Goal: Find specific page/section: Find specific page/section

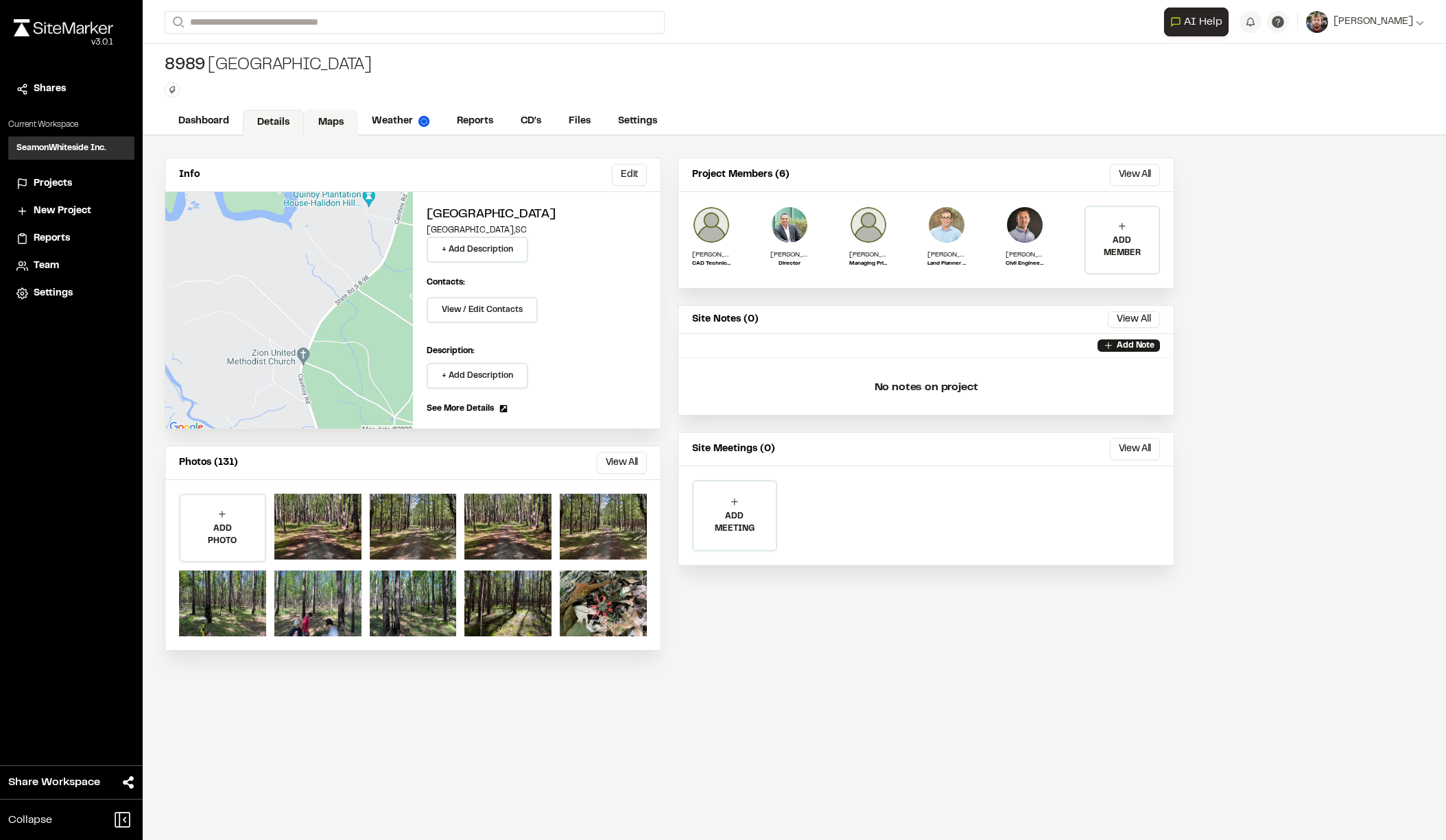
click at [322, 119] on link "Maps" at bounding box center [331, 123] width 54 height 26
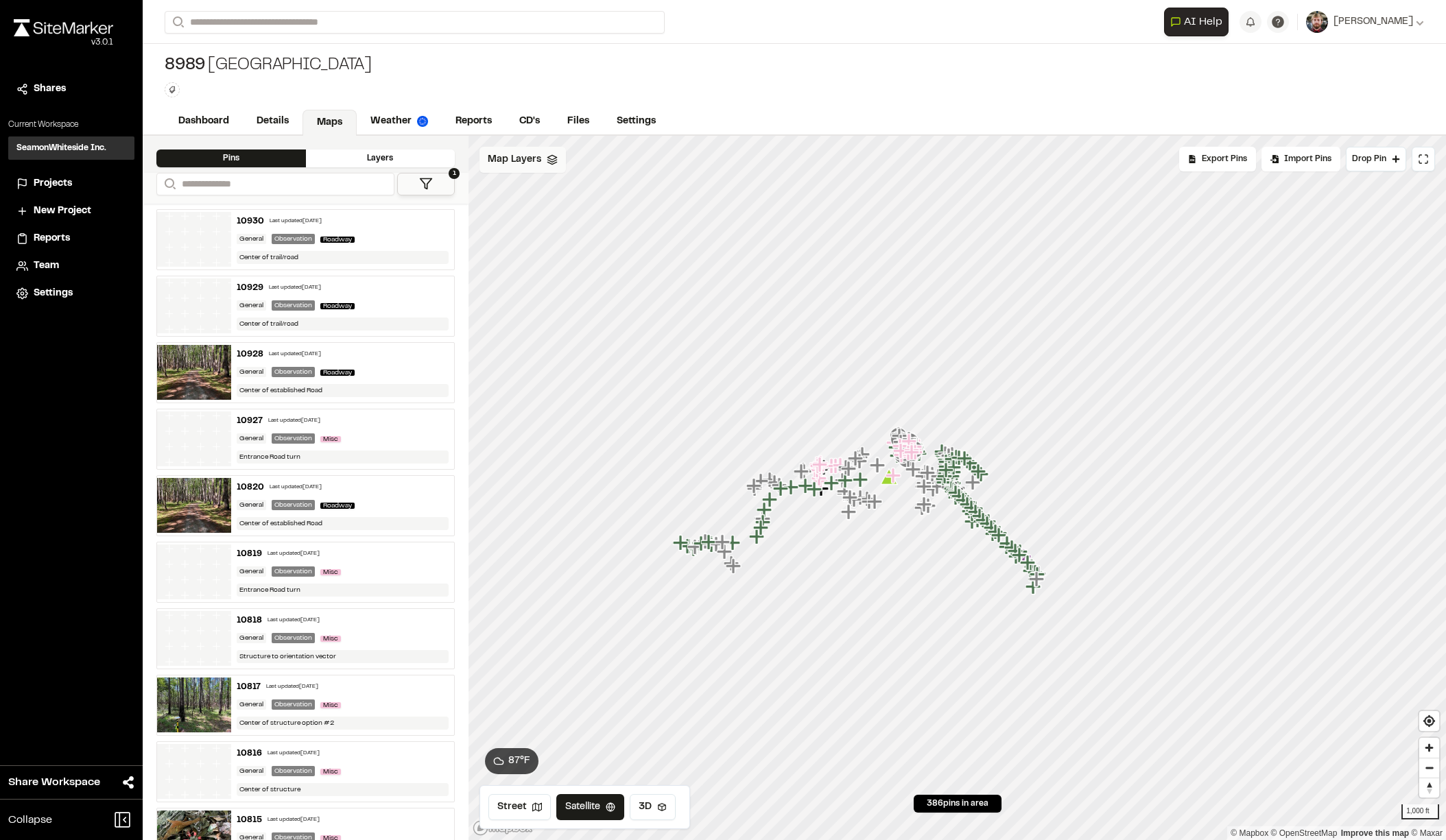
click at [538, 168] on div "Map Layers" at bounding box center [523, 160] width 87 height 26
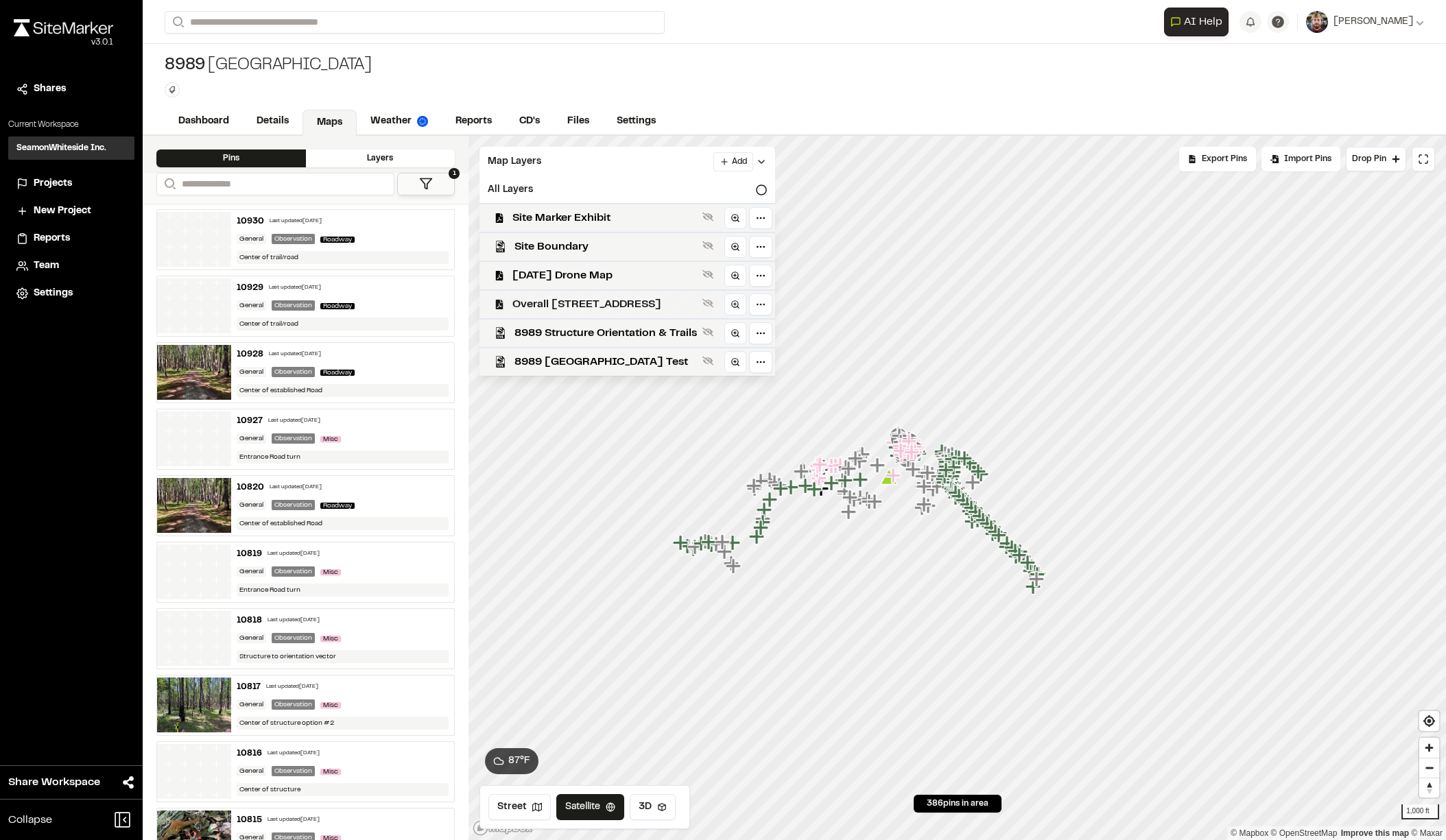
click at [582, 309] on span "Overall [STREET_ADDRESS]" at bounding box center [604, 304] width 185 height 16
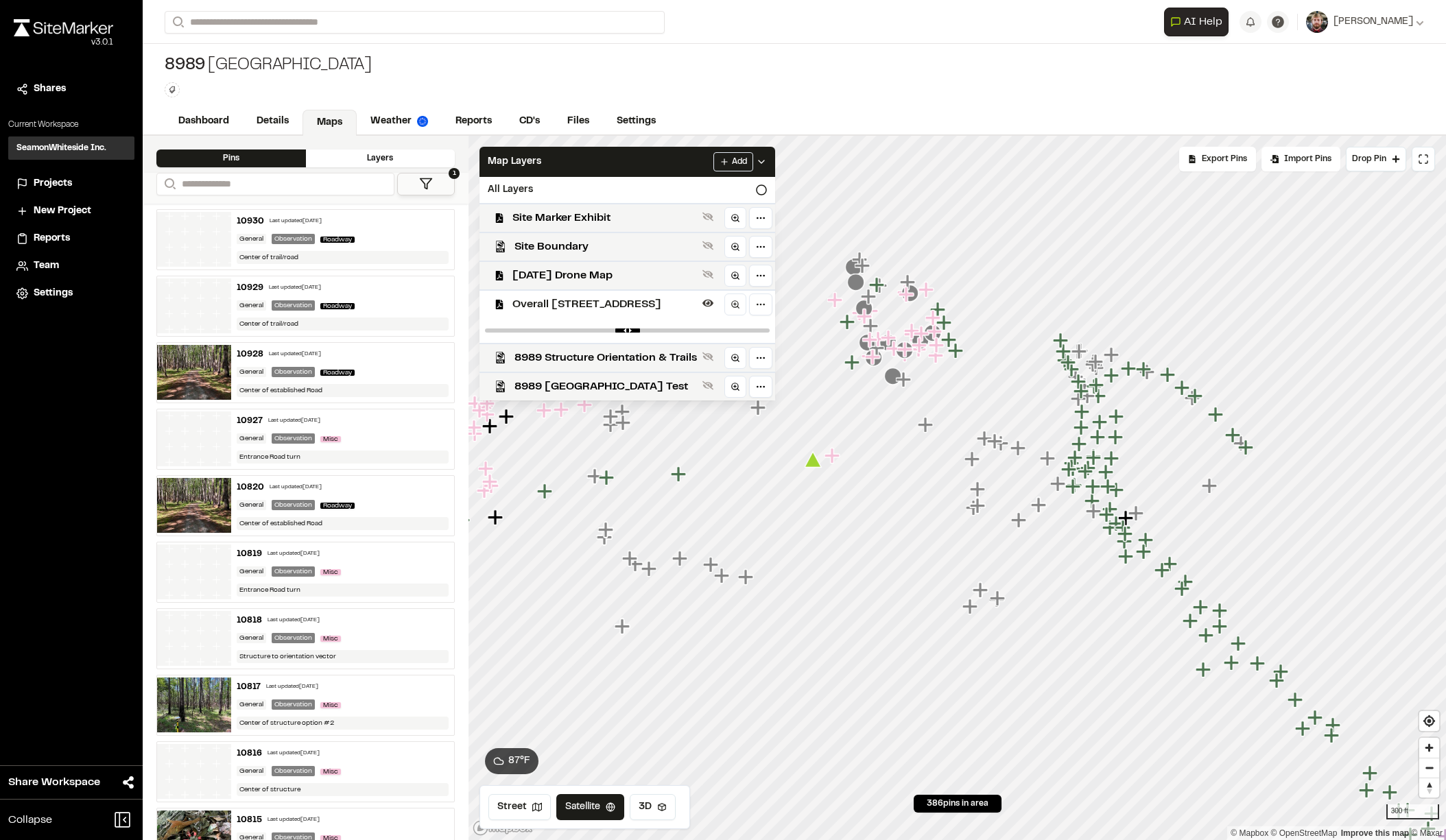
click at [1445, 758] on html "Close sidebar v 3.0.1 Shares Current Workspace SeamonWhiteside Inc. SI Projects…" at bounding box center [723, 420] width 1446 height 840
click at [767, 165] on icon at bounding box center [761, 161] width 11 height 11
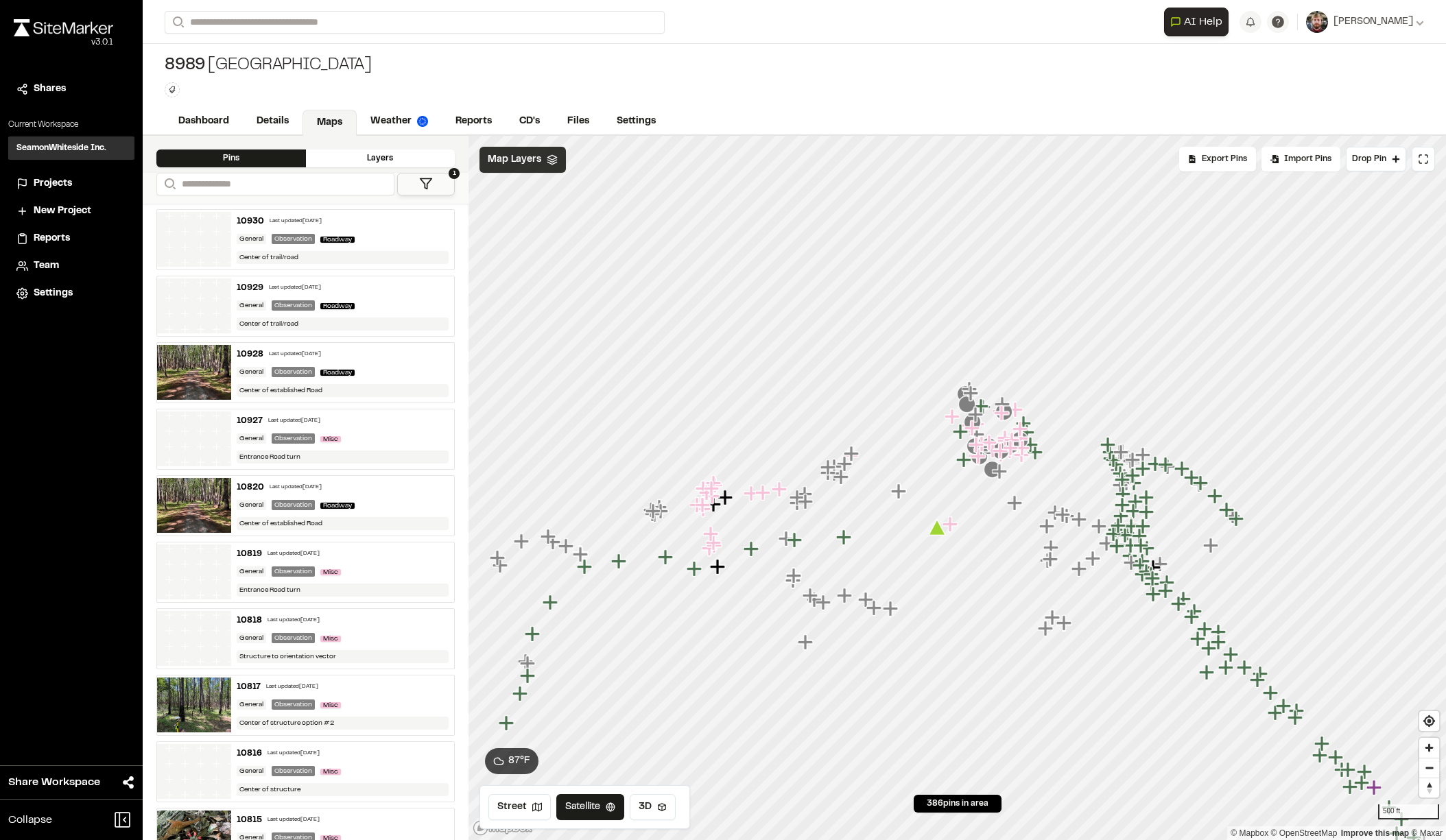
click at [547, 149] on div "Map Layers" at bounding box center [523, 160] width 87 height 26
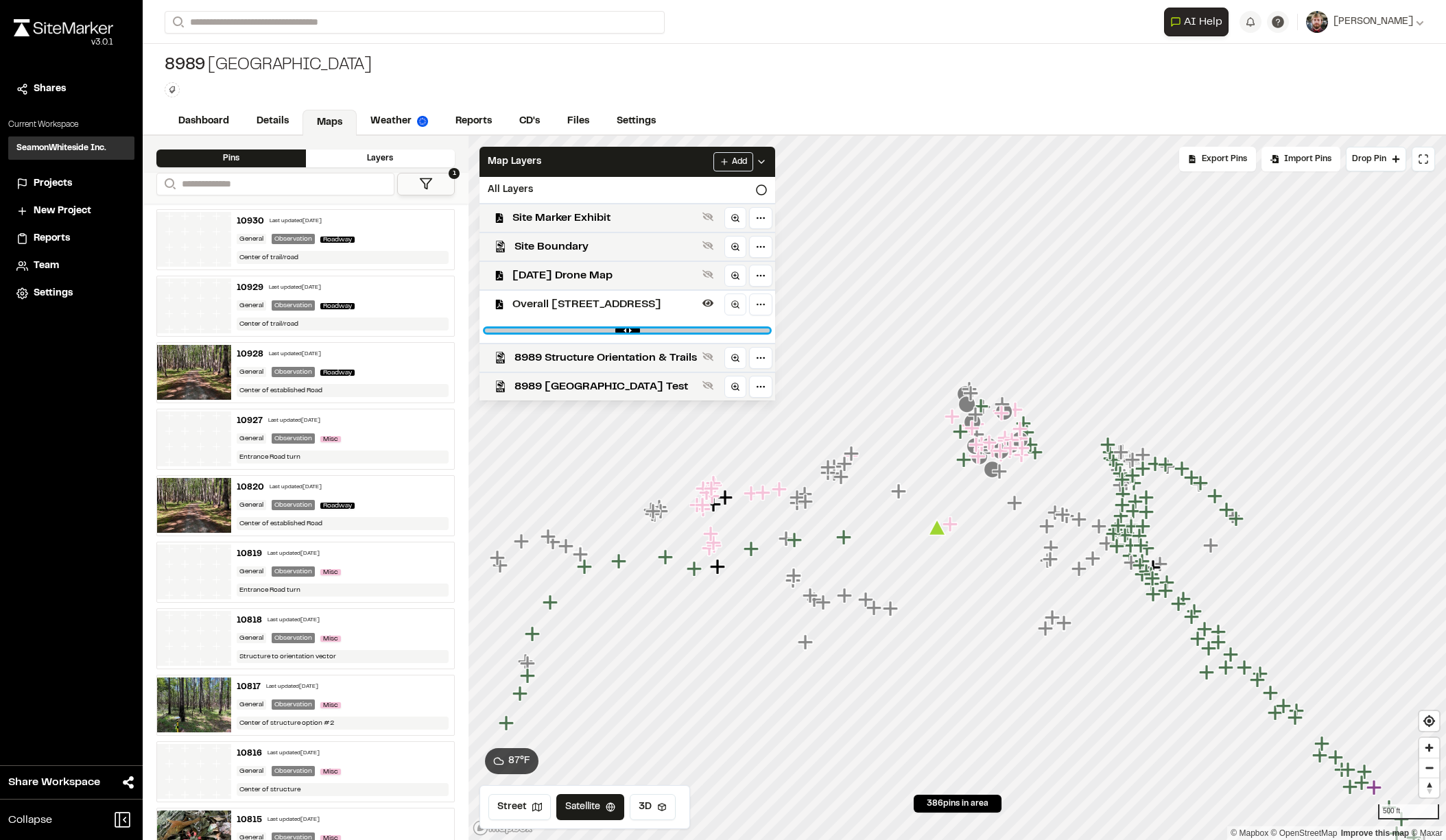
drag, startPoint x: 759, startPoint y: 332, endPoint x: 700, endPoint y: 330, distance: 59.0
type input "****"
click at [700, 330] on input "range" at bounding box center [627, 330] width 284 height 4
click at [762, 162] on polyline at bounding box center [761, 162] width 5 height 3
